Goal: Task Accomplishment & Management: Manage account settings

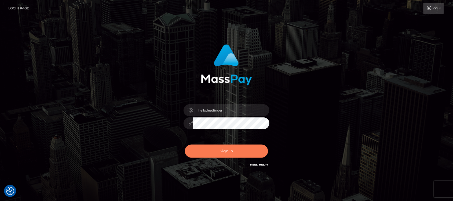
click at [238, 153] on button "Sign in" at bounding box center [226, 150] width 83 height 13
type input "hello.feetfinder"
click at [234, 150] on button "Sign in" at bounding box center [226, 150] width 83 height 13
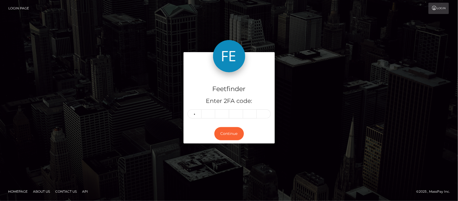
type input "7"
type input "6"
type input "5"
type input "0"
type input "4"
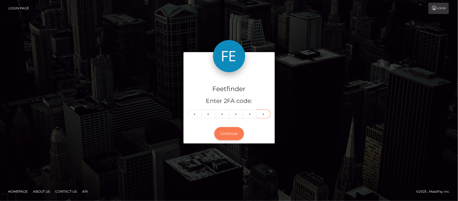
type input "7"
click at [230, 133] on button "Continue" at bounding box center [229, 133] width 30 height 13
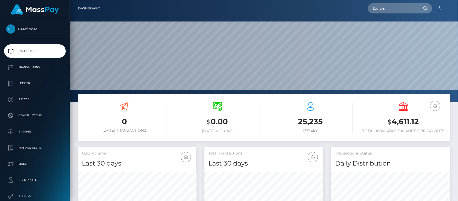
scroll to position [95, 119]
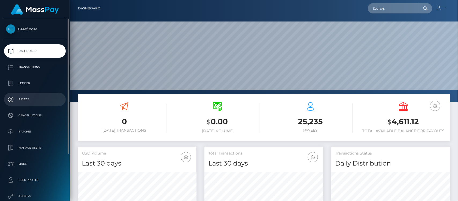
click at [26, 99] on p "Payees" at bounding box center [34, 99] width 57 height 8
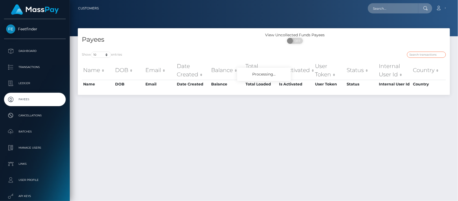
click at [423, 55] on input "search" at bounding box center [426, 55] width 39 height 6
paste input "7a92217e-67ea-11f0-a026-06178c1a380f"
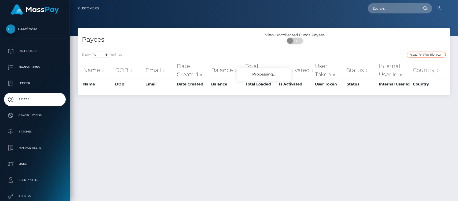
scroll to position [0, 22]
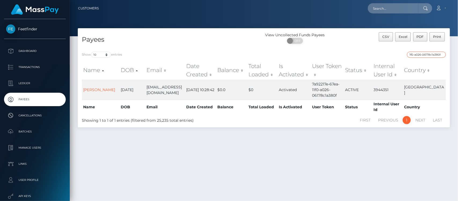
type input "7a92217e-67ea-11f0-a026-06178c1a380f"
